Goal: Find specific page/section: Find specific page/section

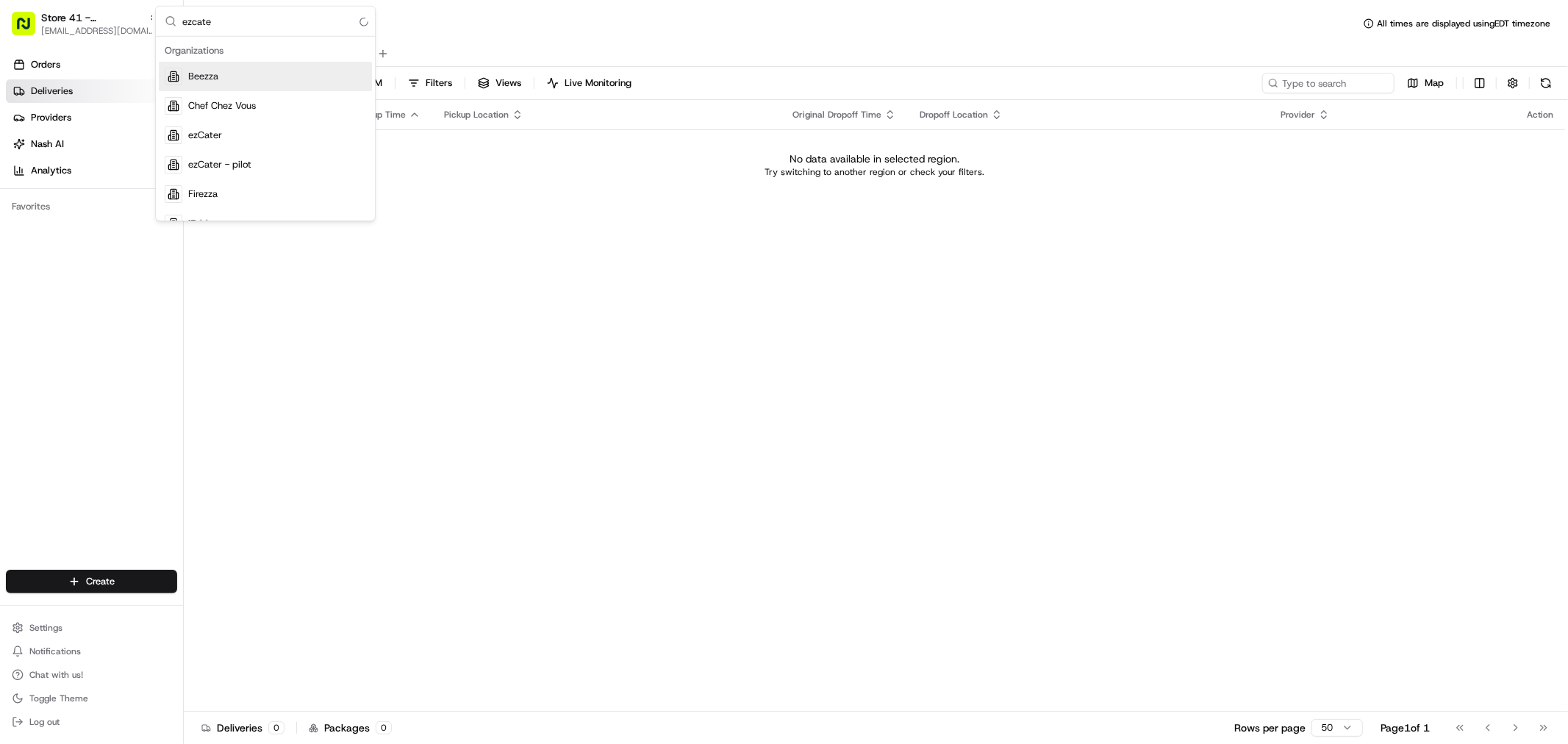
type input "ezcater"
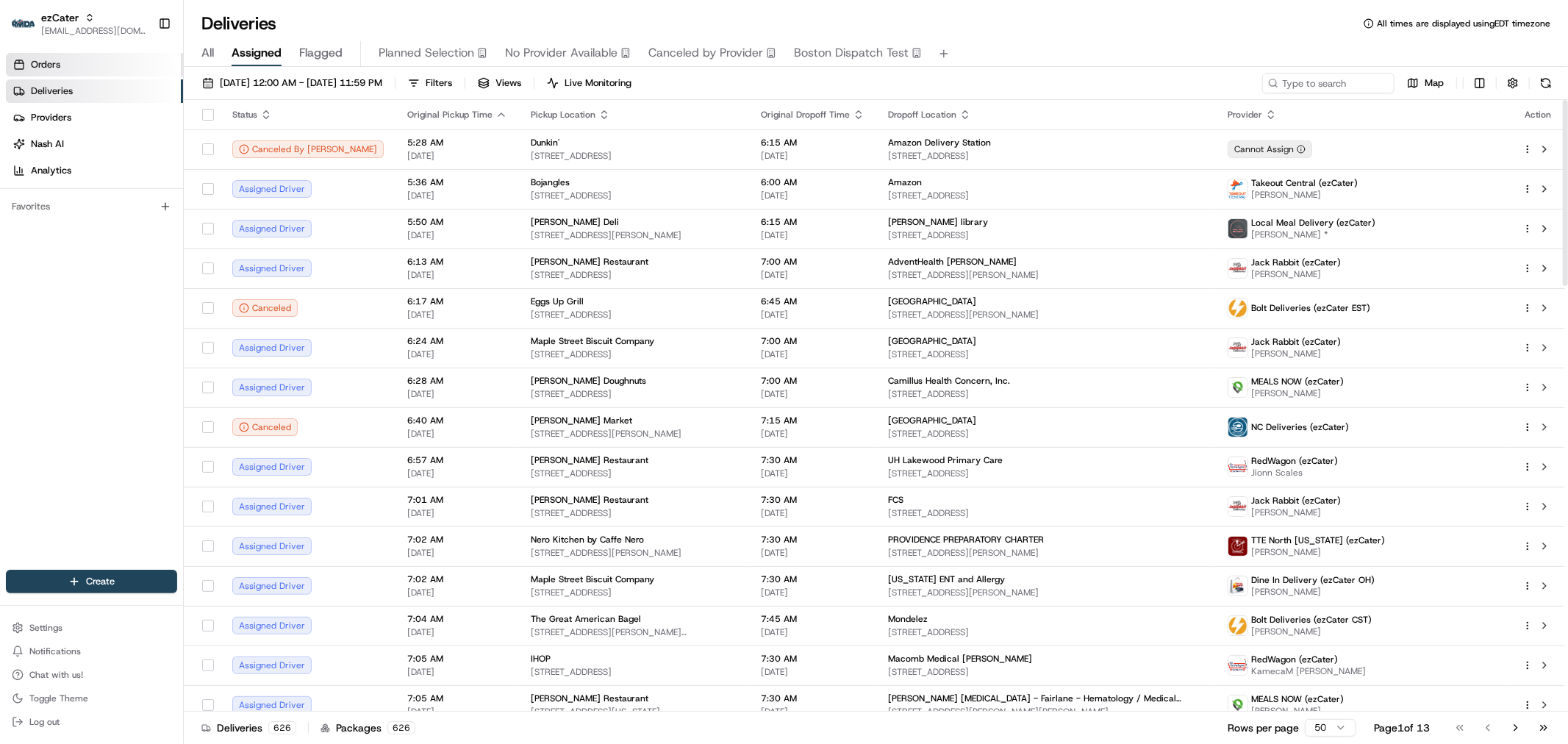
click at [107, 68] on link "Orders" at bounding box center [94, 65] width 177 height 24
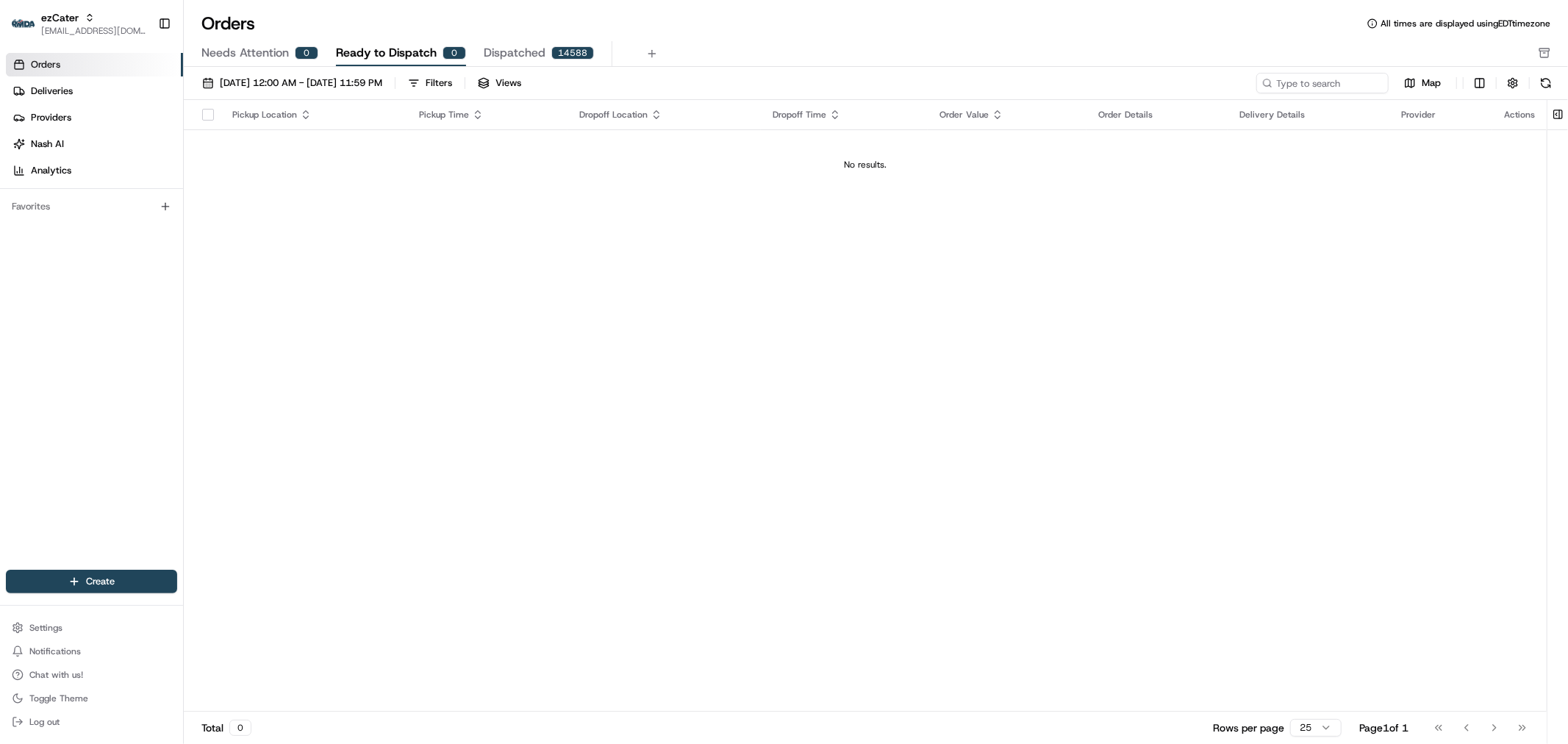
click at [258, 55] on span "Needs Attention" at bounding box center [245, 53] width 87 height 18
